Goal: Navigation & Orientation: Find specific page/section

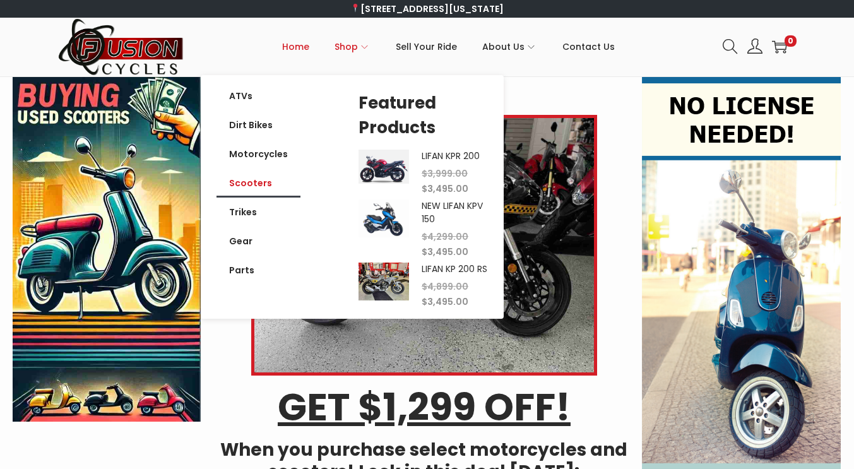
click at [258, 186] on link "Scooters" at bounding box center [259, 183] width 84 height 29
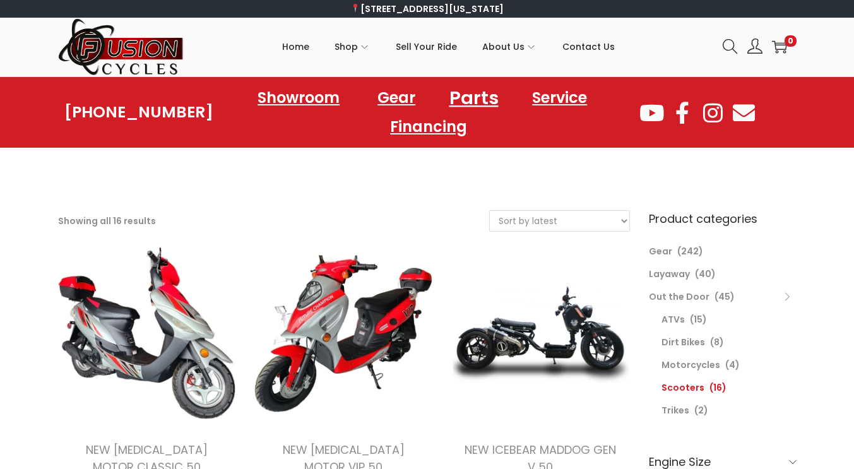
click at [469, 96] on link "Parts" at bounding box center [474, 97] width 80 height 35
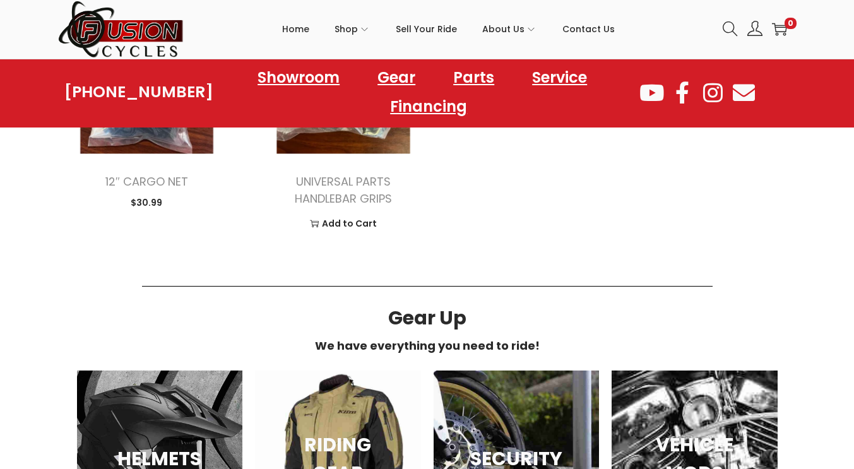
scroll to position [1704, 0]
